Goal: Information Seeking & Learning: Find specific fact

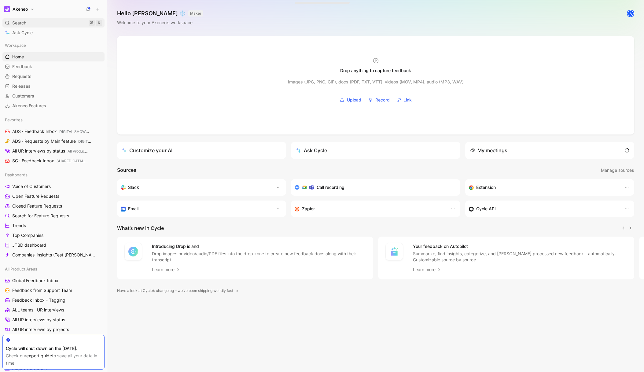
click at [27, 22] on div "Search ⌘ K" at bounding box center [53, 22] width 102 height 9
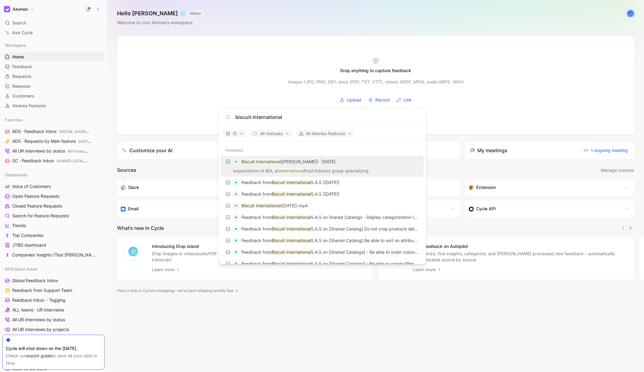
type input "biscuit international"
click at [323, 168] on p "expectations of BIA, an international food industry group specializing" at bounding box center [322, 171] width 199 height 9
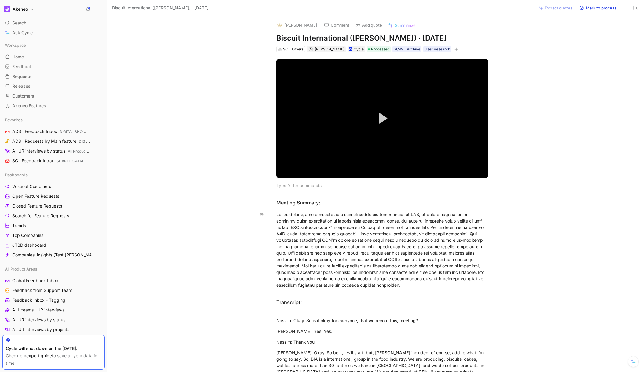
click at [354, 256] on div at bounding box center [382, 249] width 212 height 77
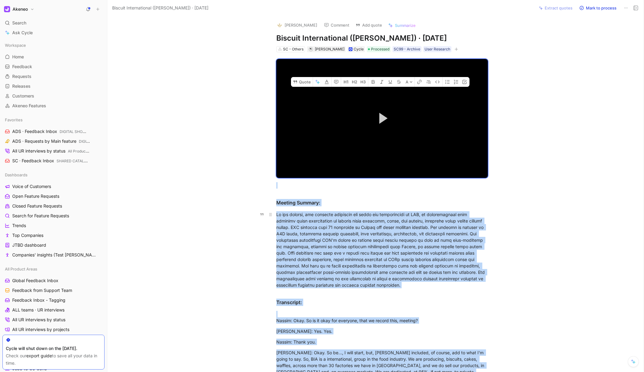
copy div "Lorem Ipsumd si ametcon. Adip Elits Doei Temp Incidid Utla 3:91 / Etdolore -:- …"
